Goal: Information Seeking & Learning: Find specific fact

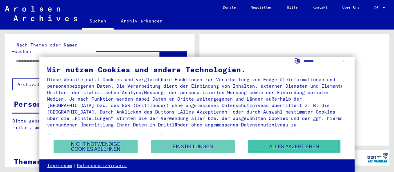
click at [315, 148] on button "Alles akzeptieren" at bounding box center [294, 146] width 92 height 13
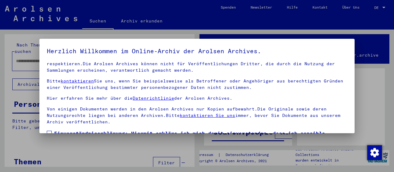
scroll to position [48, 0]
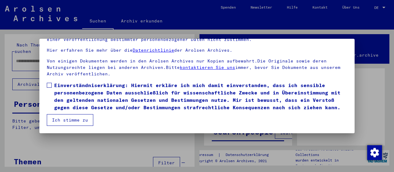
click at [80, 117] on button "Ich stimme zu" at bounding box center [70, 120] width 47 height 12
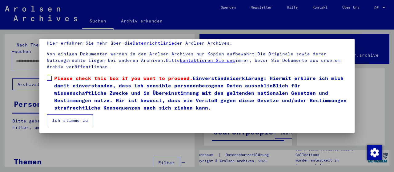
click at [51, 79] on span at bounding box center [49, 78] width 5 height 5
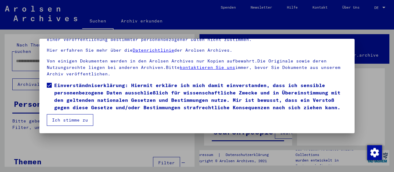
click at [66, 119] on button "Ich stimme zu" at bounding box center [70, 120] width 47 height 12
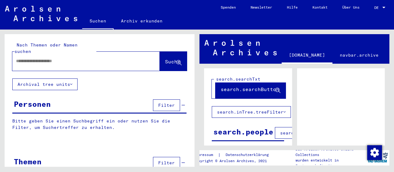
click at [117, 62] on div at bounding box center [86, 61] width 148 height 19
click at [108, 58] on input "text" at bounding box center [80, 61] width 129 height 6
paste input "**********"
type input "**********"
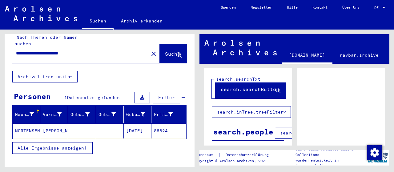
scroll to position [8, 0]
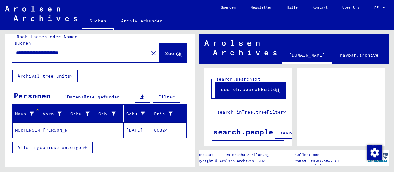
click at [27, 126] on mat-cell "MORTENSEN" at bounding box center [27, 130] width 28 height 15
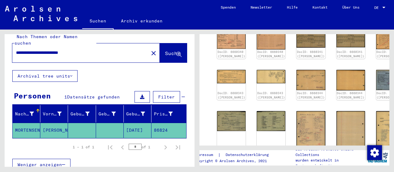
scroll to position [139, 0]
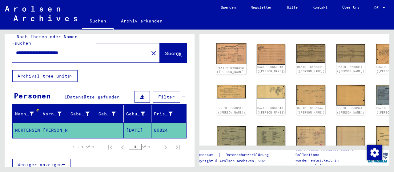
click at [228, 72] on link "DocID: 6660340 ([PERSON_NAME])" at bounding box center [231, 70] width 29 height 8
